Goal: Find specific page/section: Find specific page/section

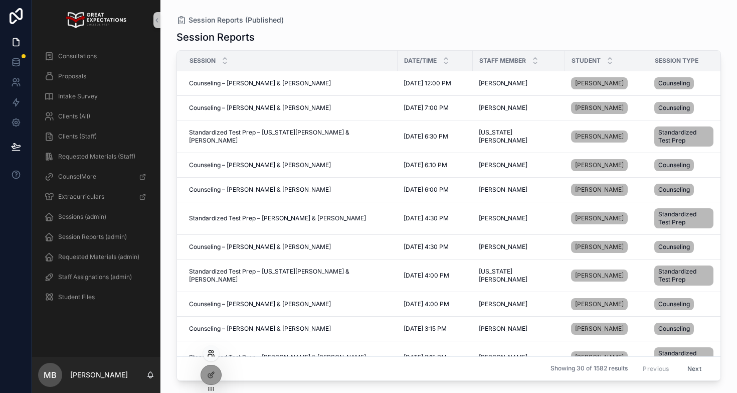
click at [211, 355] on icon at bounding box center [211, 353] width 8 height 8
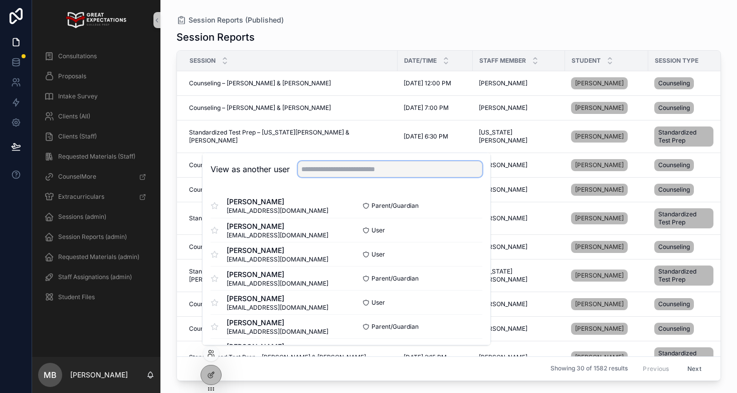
click at [318, 165] on input "text" at bounding box center [390, 169] width 185 height 16
click at [309, 29] on div "Session Reports Session Date/Time Staff Member Student Session Type Attendance …" at bounding box center [449, 202] width 545 height 357
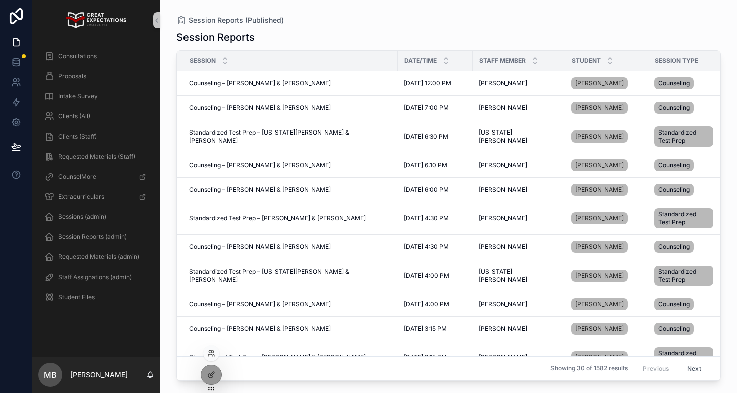
click at [215, 349] on div at bounding box center [211, 353] width 16 height 16
click at [208, 353] on icon at bounding box center [211, 353] width 8 height 8
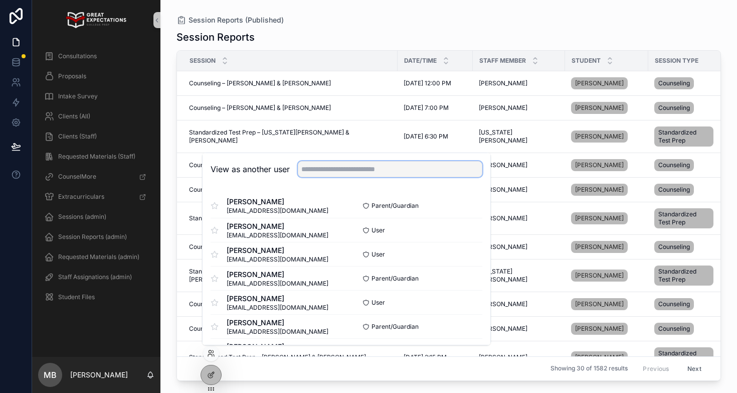
click at [319, 174] on input "text" at bounding box center [390, 169] width 185 height 16
type input "*********"
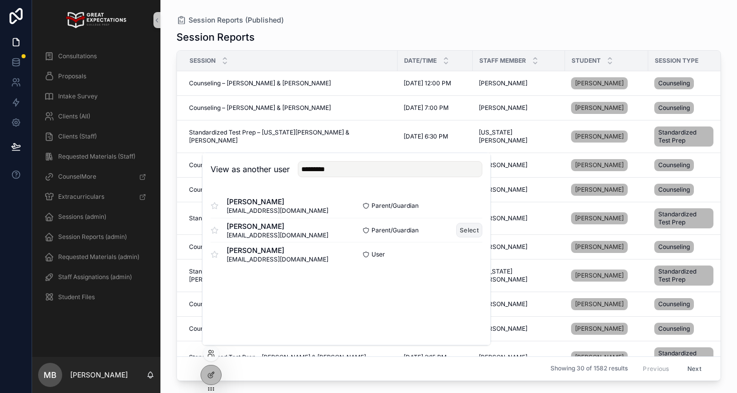
click at [471, 233] on button "Select" at bounding box center [469, 230] width 26 height 15
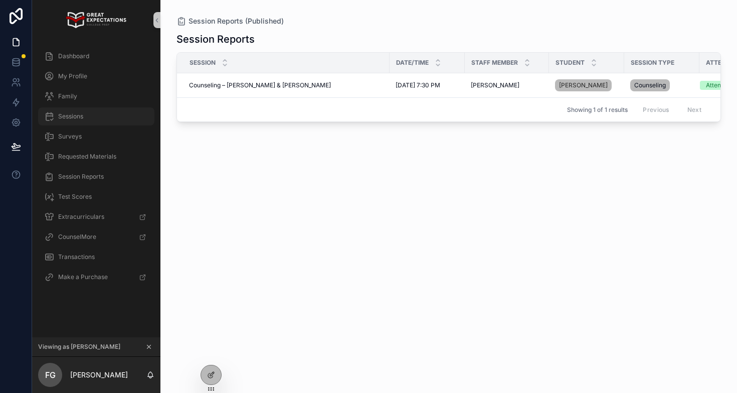
click at [85, 113] on div "Sessions" at bounding box center [96, 116] width 104 height 16
